Goal: Task Accomplishment & Management: Use online tool/utility

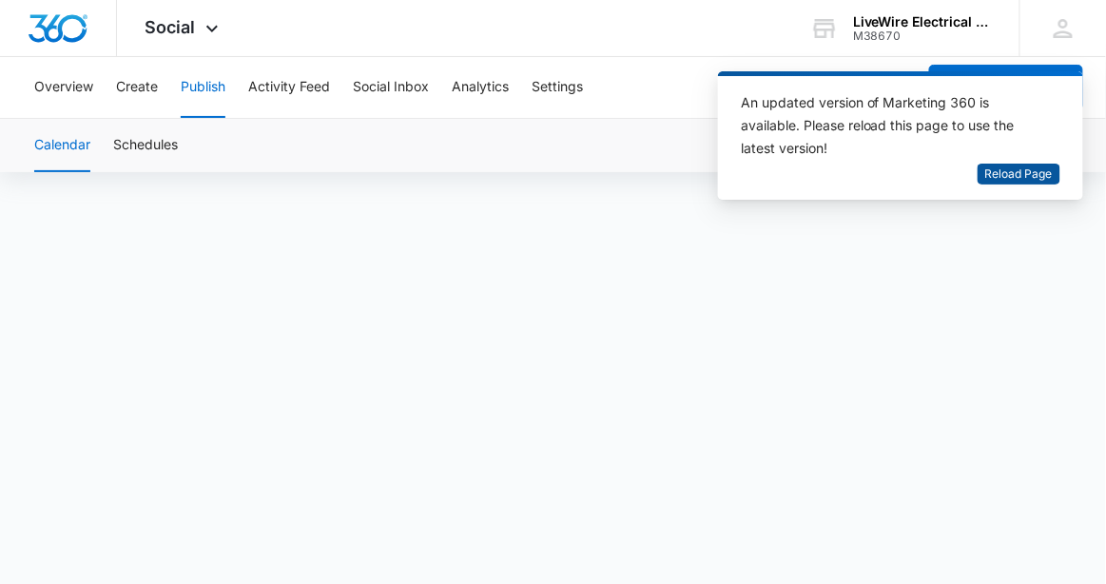
drag, startPoint x: 1009, startPoint y: 171, endPoint x: 816, endPoint y: 150, distance: 194.2
click at [816, 150] on div "An updated version of Marketing 360 is available. Please reload this page to us…" at bounding box center [901, 127] width 320 height 72
click at [690, 149] on div "Calendar Schedules" at bounding box center [553, 145] width 1060 height 53
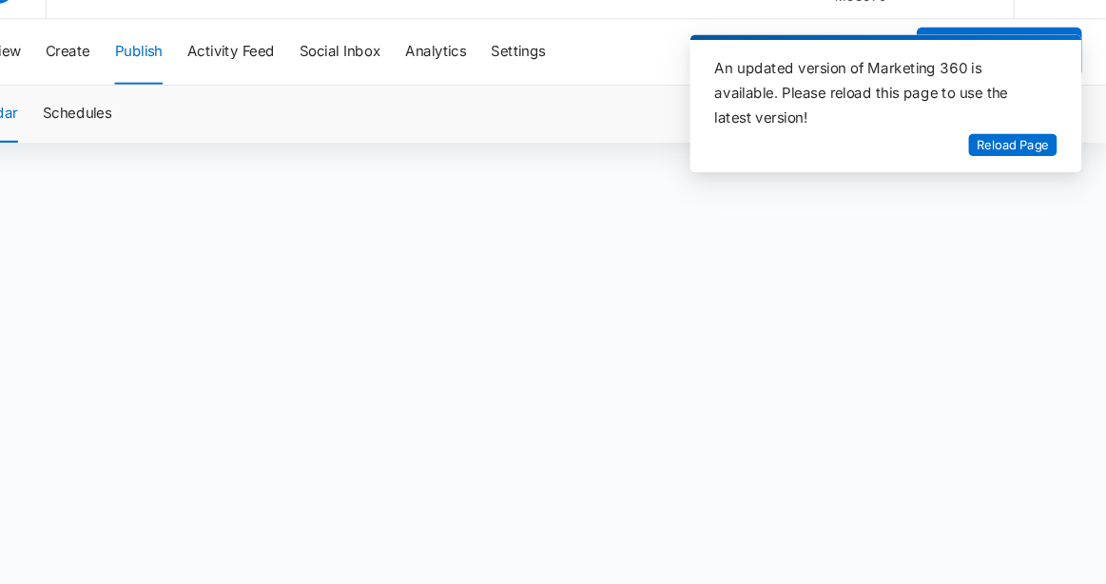
scroll to position [13, 0]
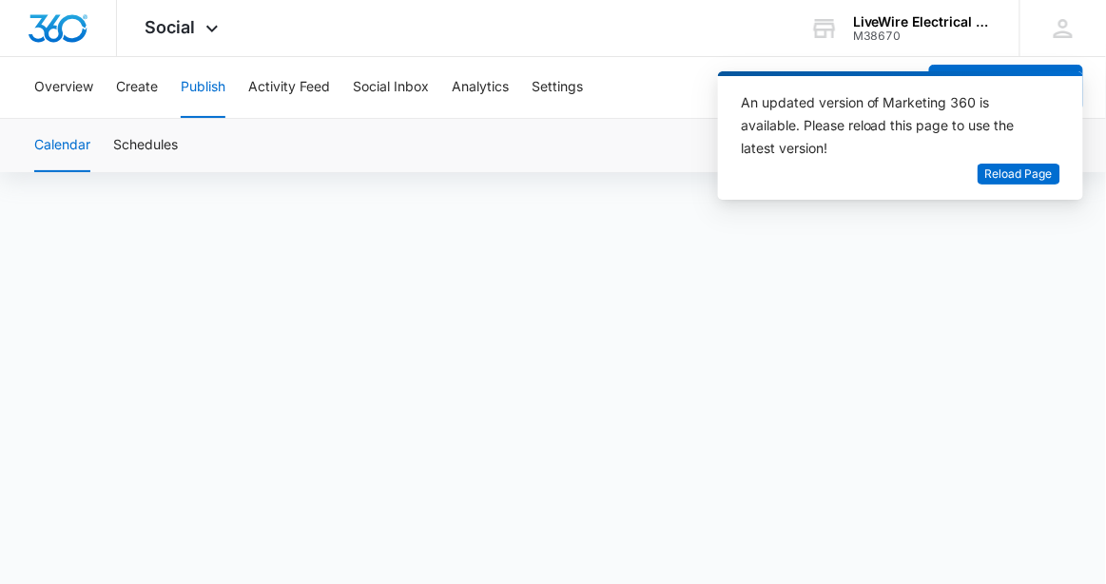
click at [778, 212] on div "An updated version of Marketing 360 is available. Please reload this page to us…" at bounding box center [900, 143] width 365 height 144
click at [774, 205] on div "An updated version of Marketing 360 is available. Please reload this page to us…" at bounding box center [900, 143] width 365 height 144
click at [773, 212] on div "An updated version of Marketing 360 is available. Please reload this page to us…" at bounding box center [900, 143] width 365 height 144
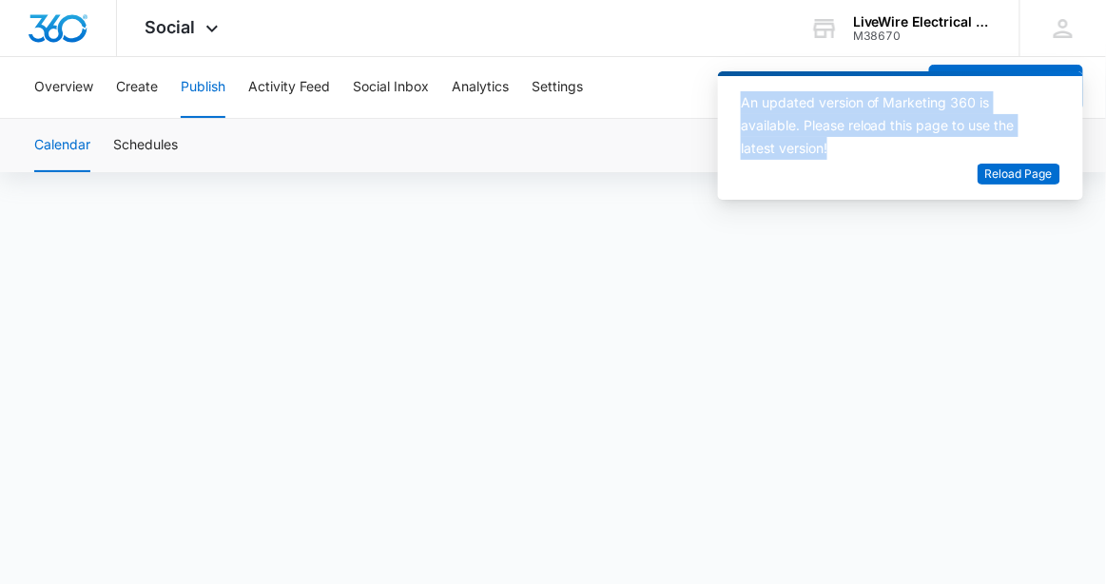
click at [773, 212] on div "An updated version of Marketing 360 is available. Please reload this page to us…" at bounding box center [900, 143] width 365 height 144
